Goal: Communication & Community: Answer question/provide support

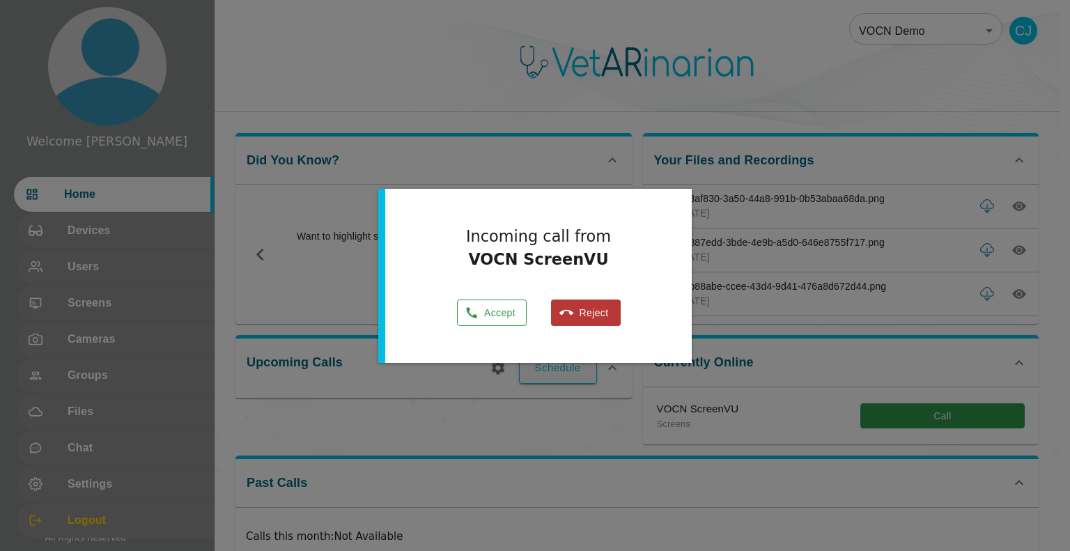
click at [502, 305] on button "Accept" at bounding box center [492, 312] width 70 height 27
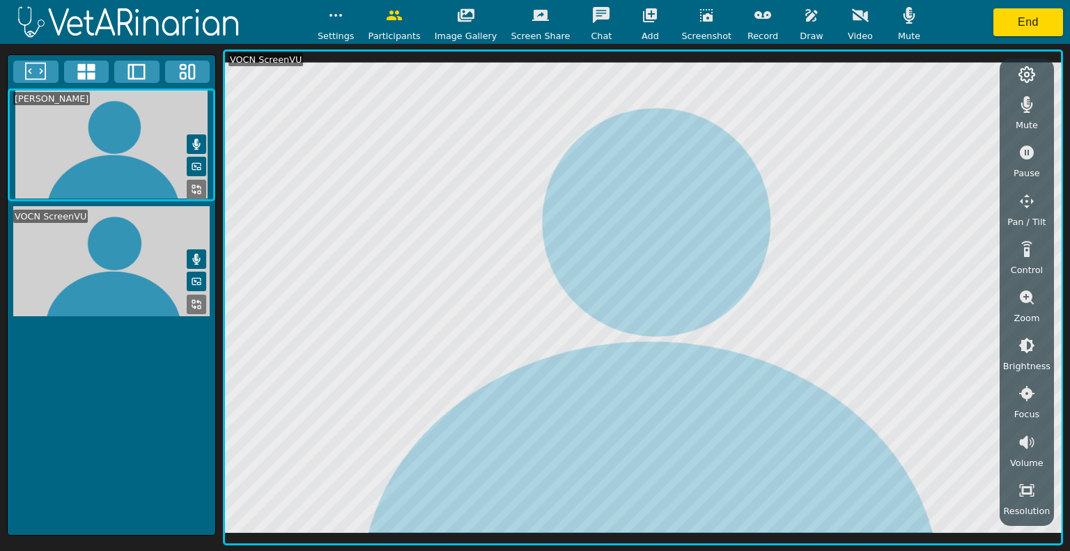
click at [523, 22] on button "button" at bounding box center [811, 15] width 35 height 28
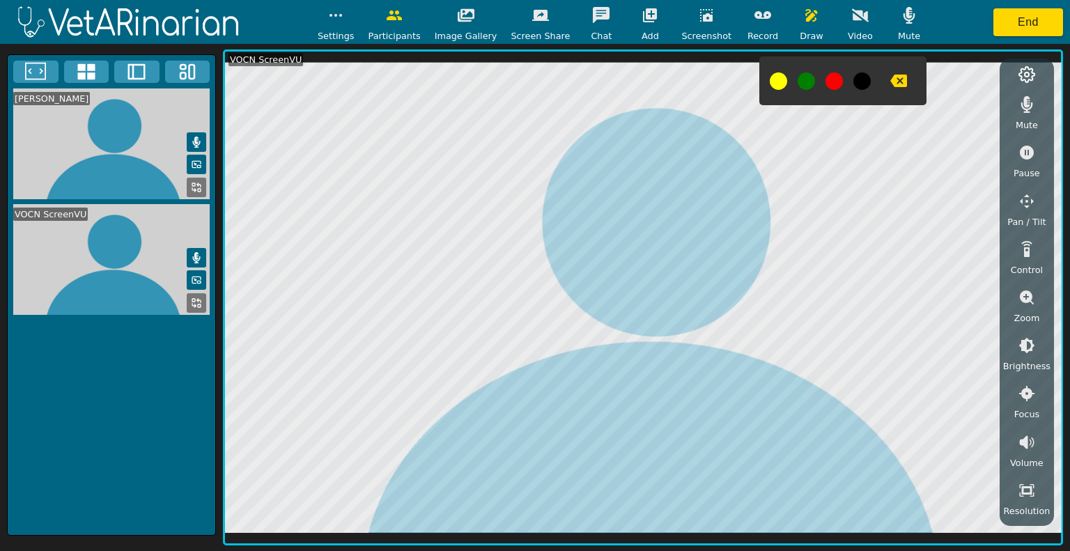
click at [523, 77] on button "button" at bounding box center [898, 81] width 35 height 28
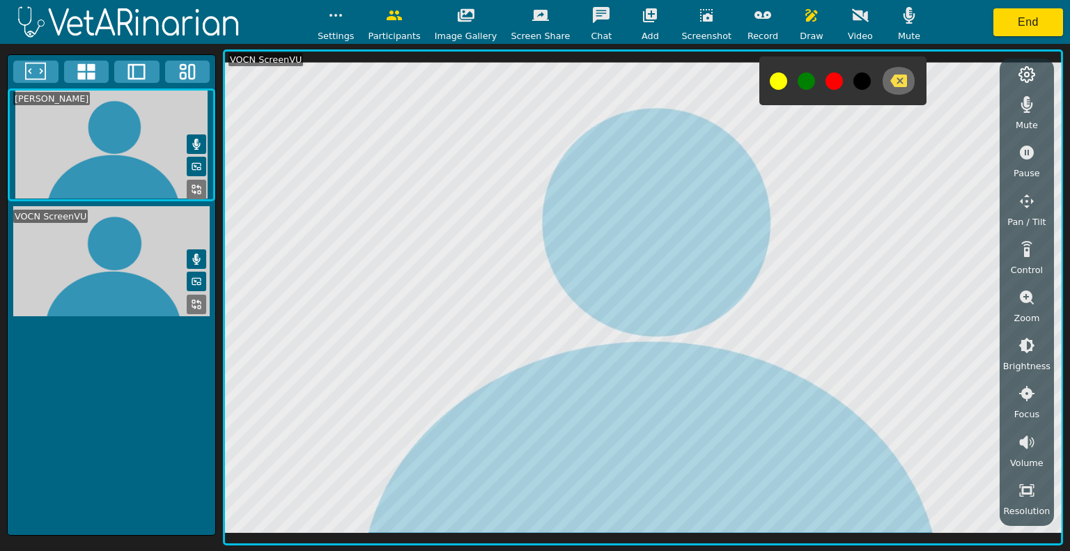
click at [523, 84] on icon "button" at bounding box center [898, 81] width 17 height 13
click at [523, 86] on icon "button" at bounding box center [898, 81] width 17 height 13
click at [523, 81] on icon "button" at bounding box center [898, 81] width 17 height 13
click at [523, 64] on div at bounding box center [842, 80] width 167 height 49
click at [523, 74] on icon "button" at bounding box center [898, 80] width 17 height 17
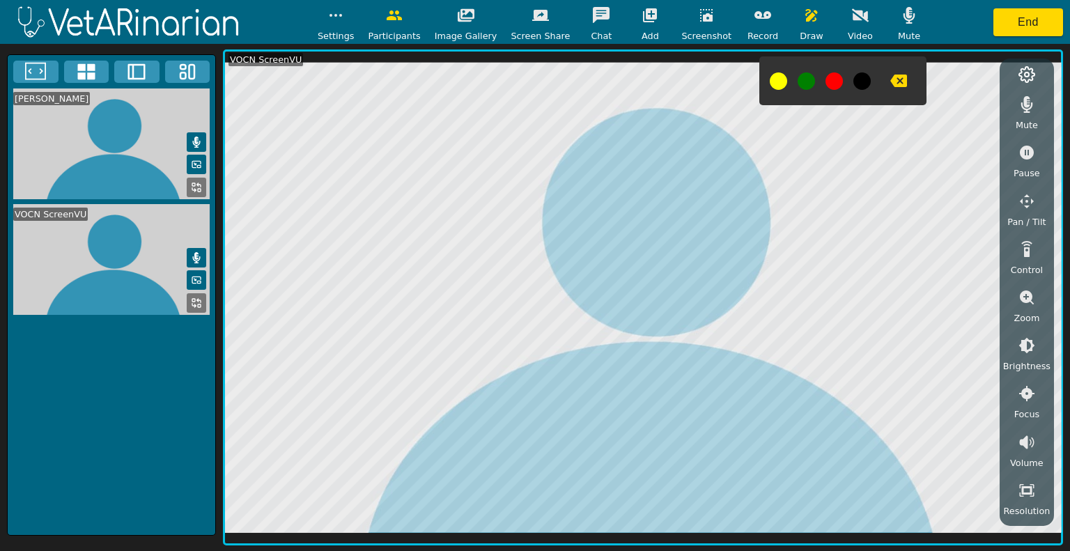
click at [523, 77] on button "button" at bounding box center [898, 81] width 35 height 28
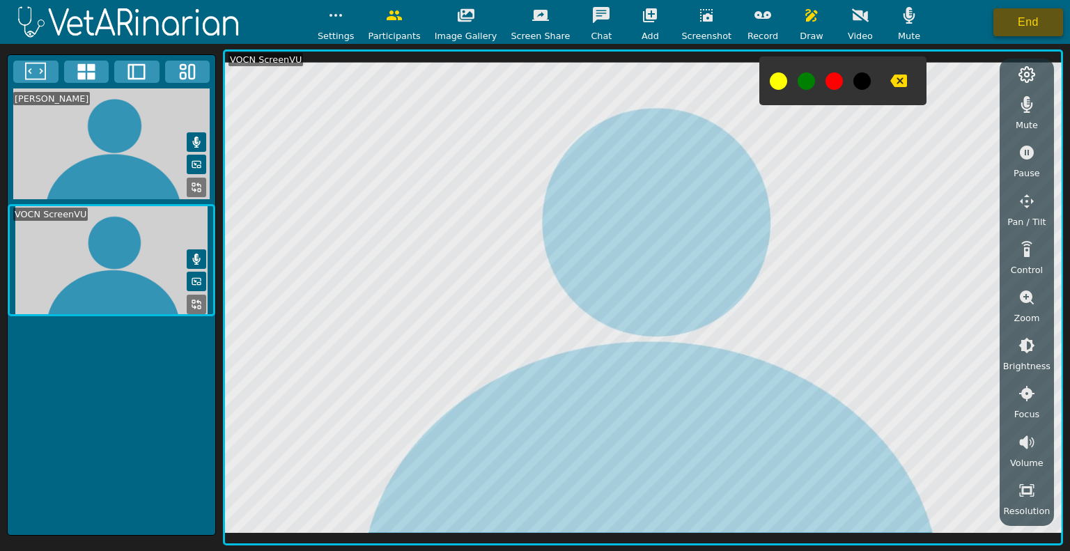
click at [523, 20] on button "End" at bounding box center [1028, 22] width 70 height 28
